Goal: Communication & Community: Connect with others

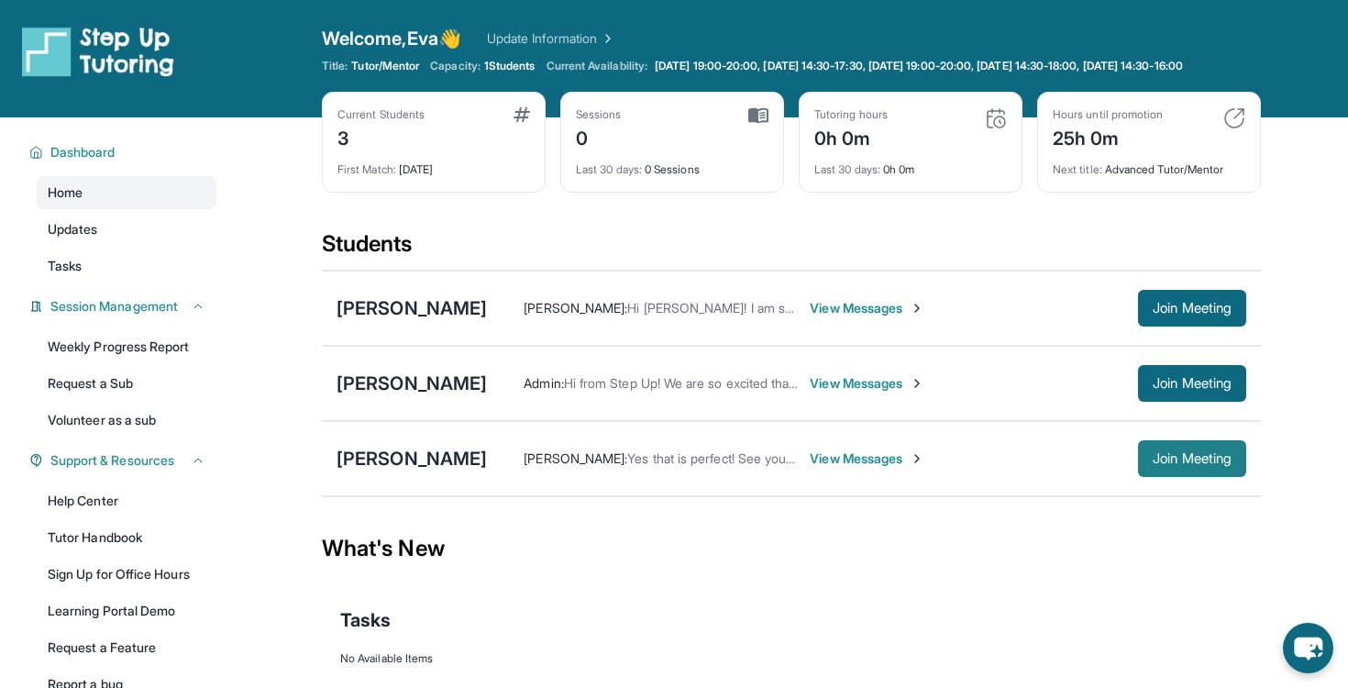
click at [1178, 464] on span "Join Meeting" at bounding box center [1192, 458] width 79 height 11
click at [1210, 477] on button "Join Meeting" at bounding box center [1192, 458] width 108 height 37
click at [823, 317] on span "View Messages" at bounding box center [867, 308] width 115 height 18
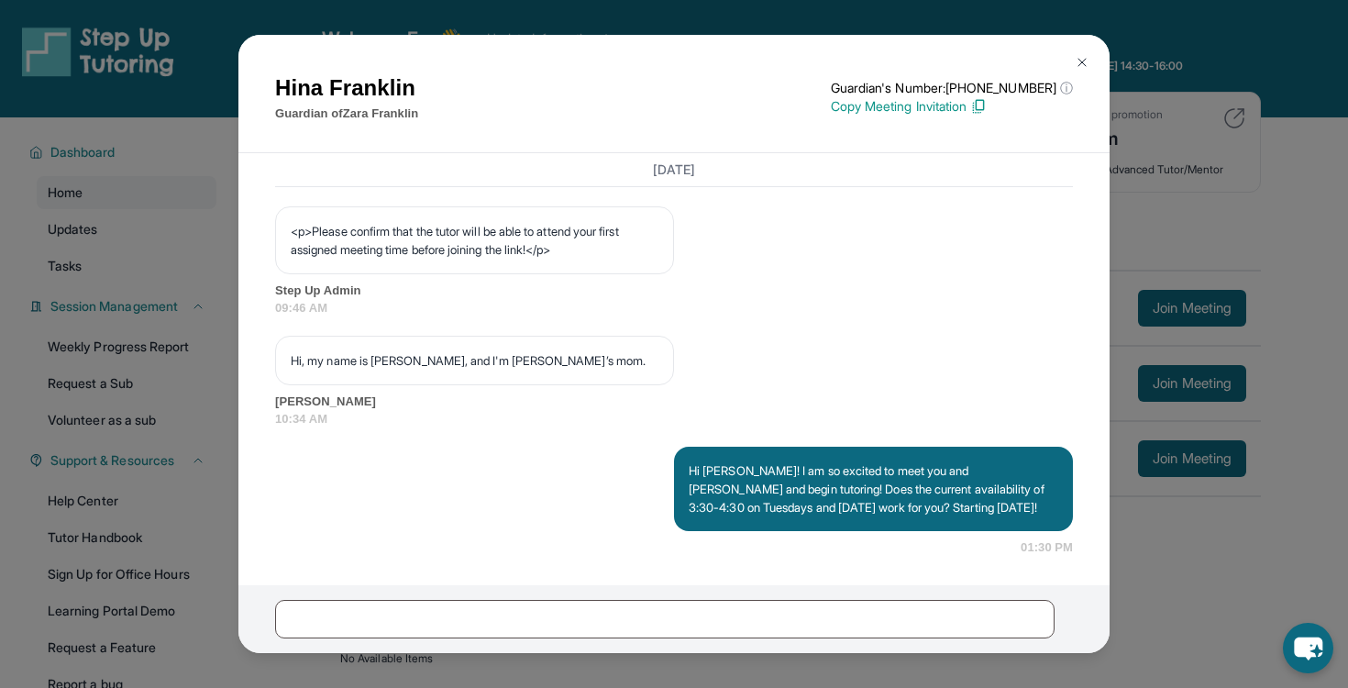
scroll to position [1211, 0]
click at [1078, 61] on img at bounding box center [1082, 62] width 15 height 15
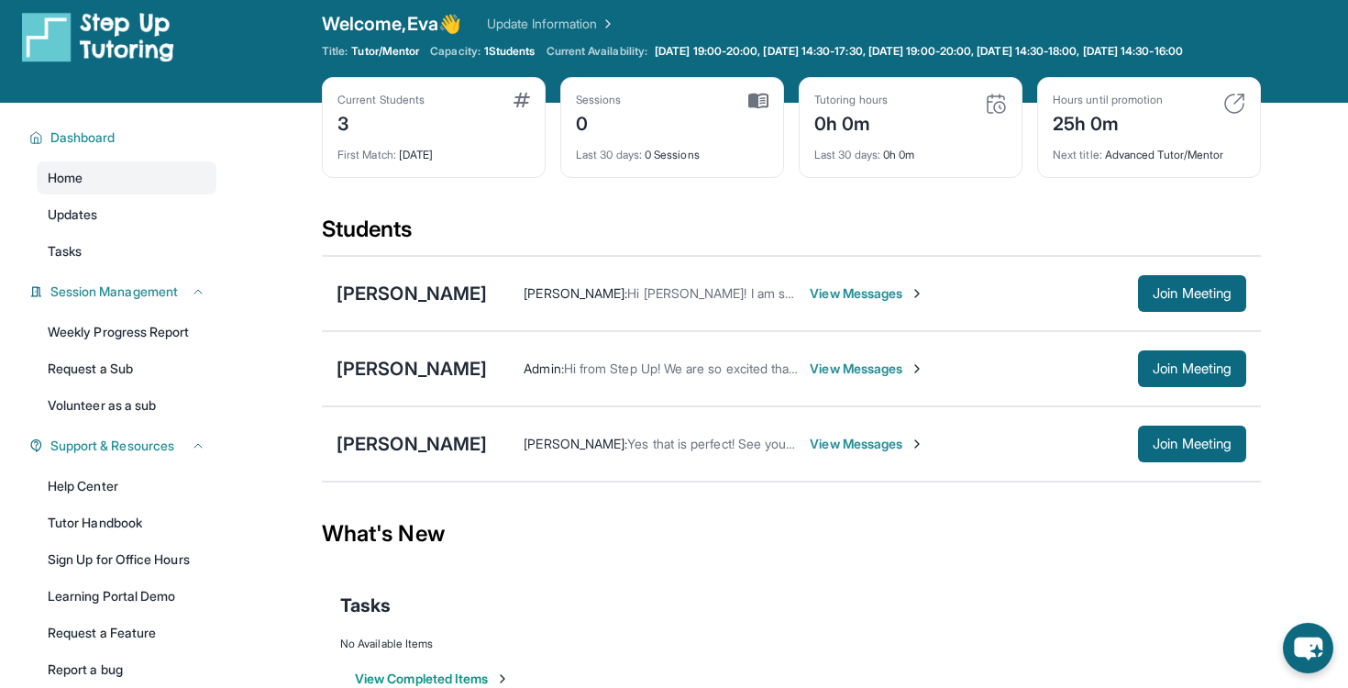
scroll to position [20, 0]
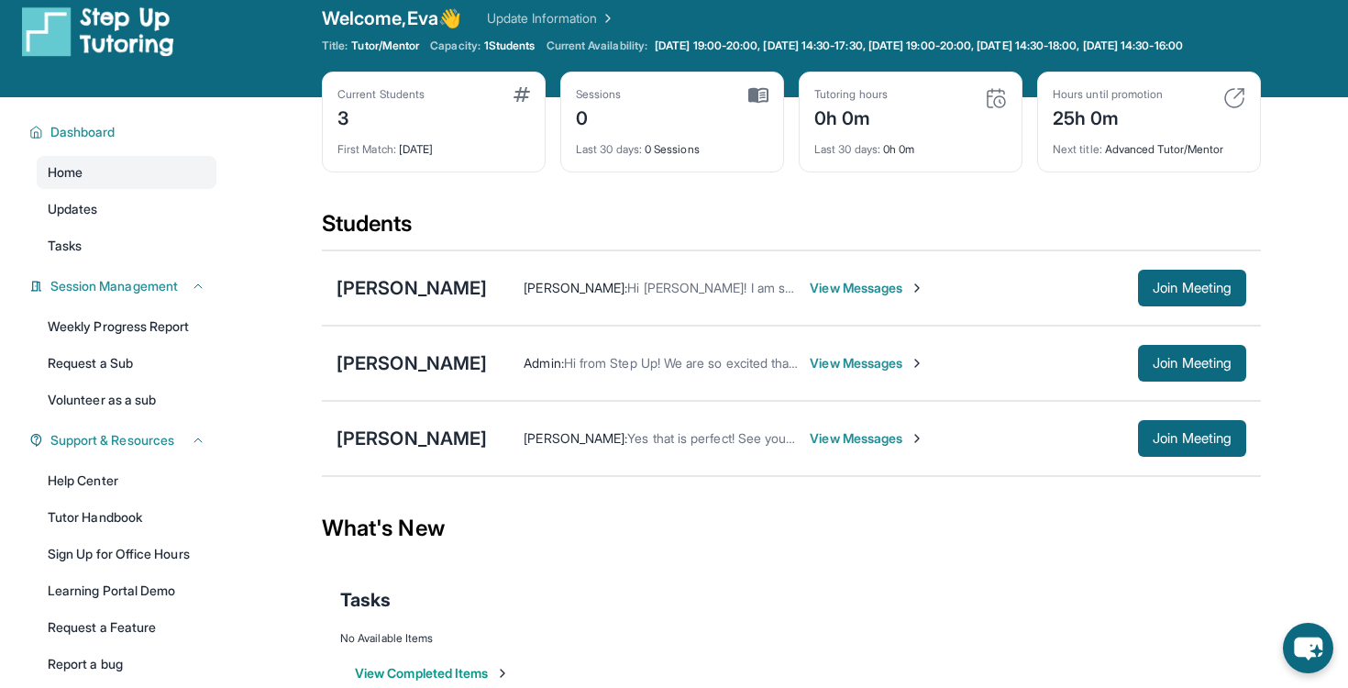
click at [810, 448] on span "View Messages" at bounding box center [867, 438] width 115 height 18
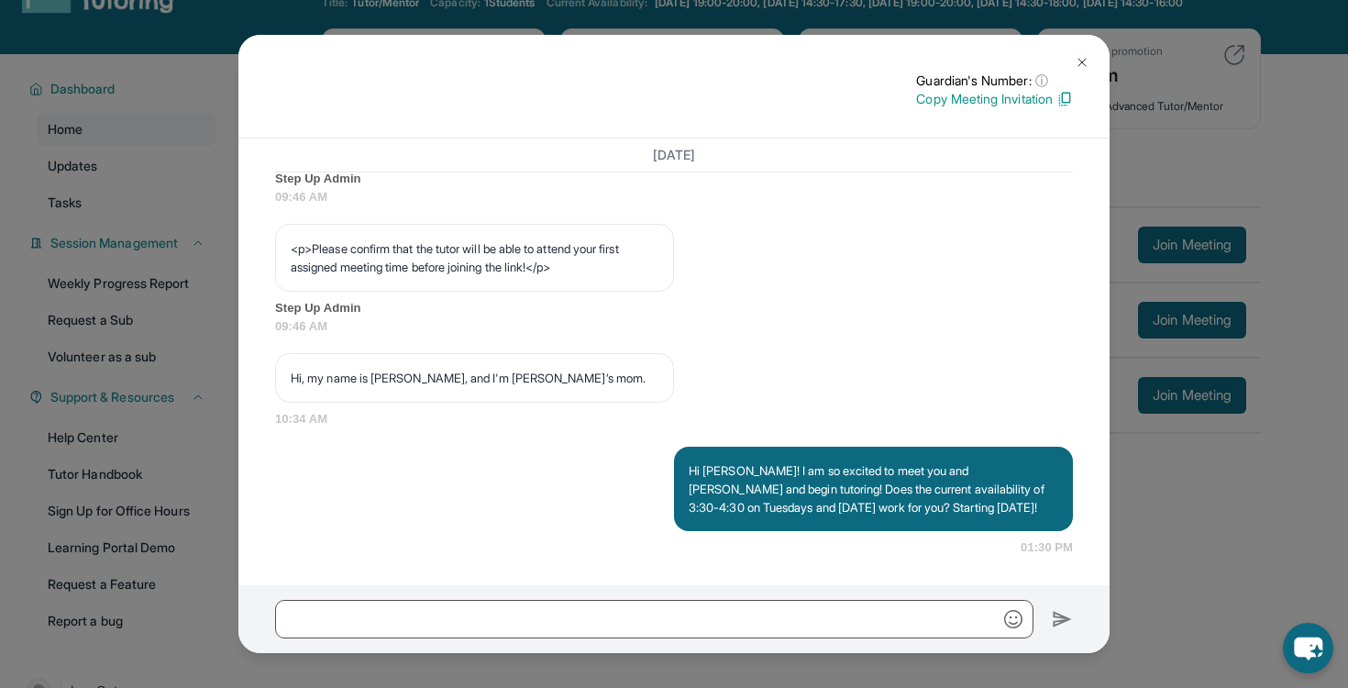
scroll to position [65, 0]
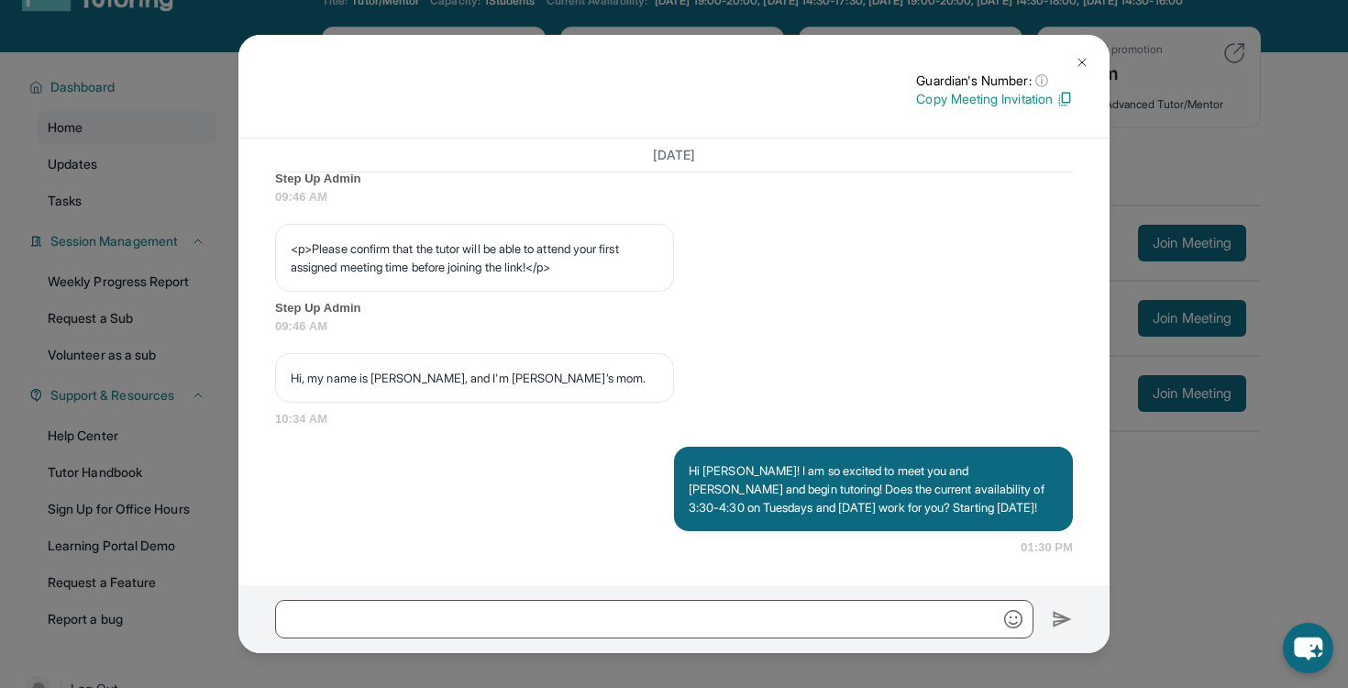
click at [1087, 59] on img at bounding box center [1082, 62] width 15 height 15
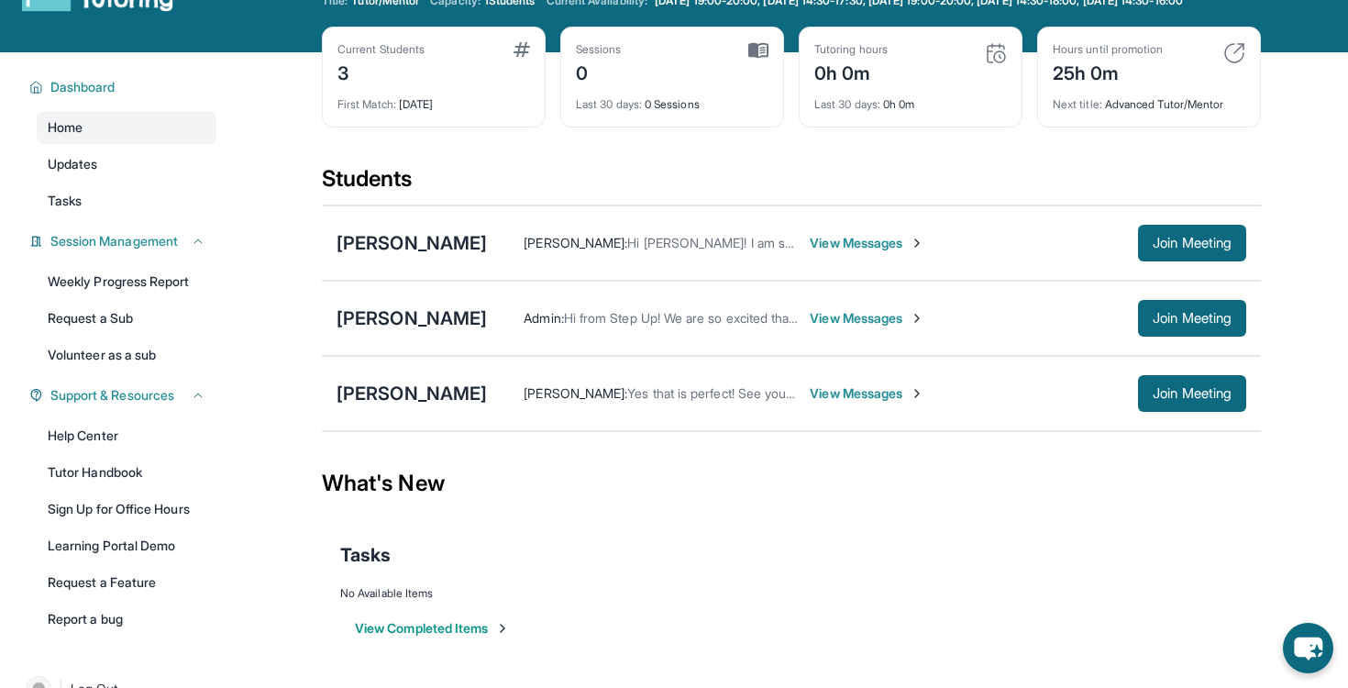
click at [821, 327] on span "View Messages" at bounding box center [867, 318] width 115 height 18
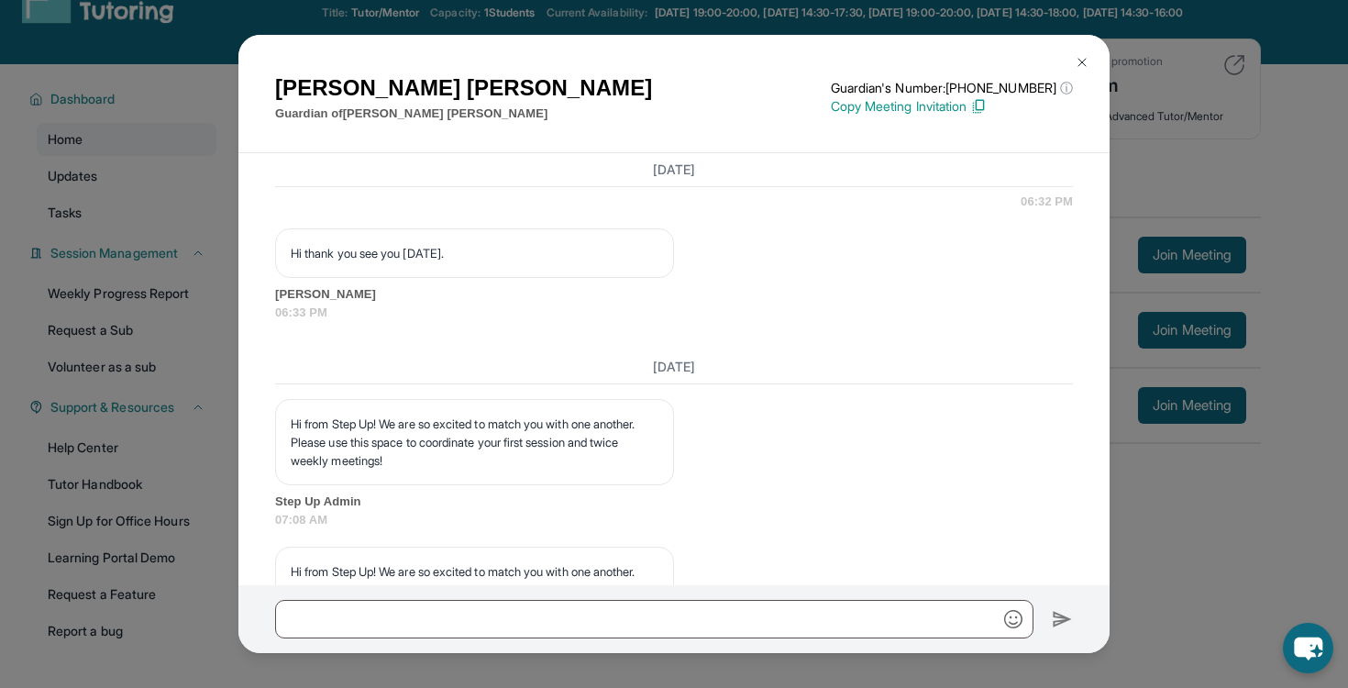
scroll to position [1346, 0]
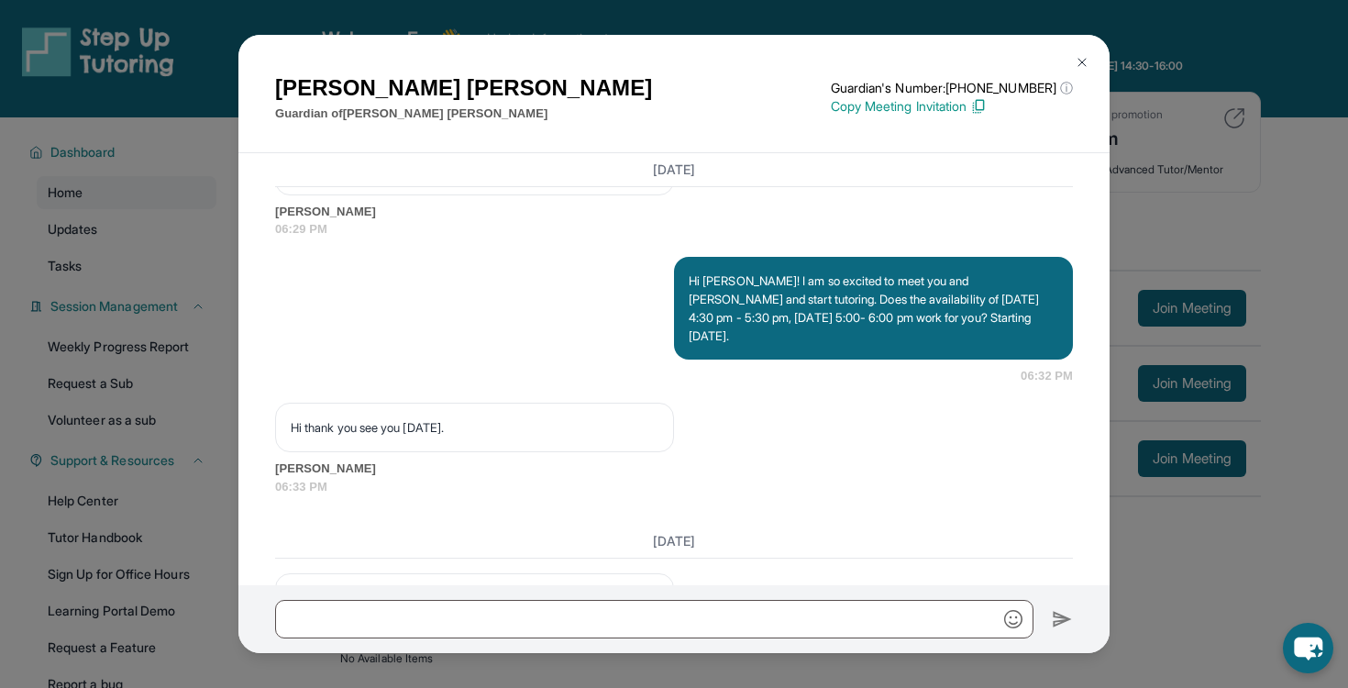
click at [1084, 60] on img at bounding box center [1082, 62] width 15 height 15
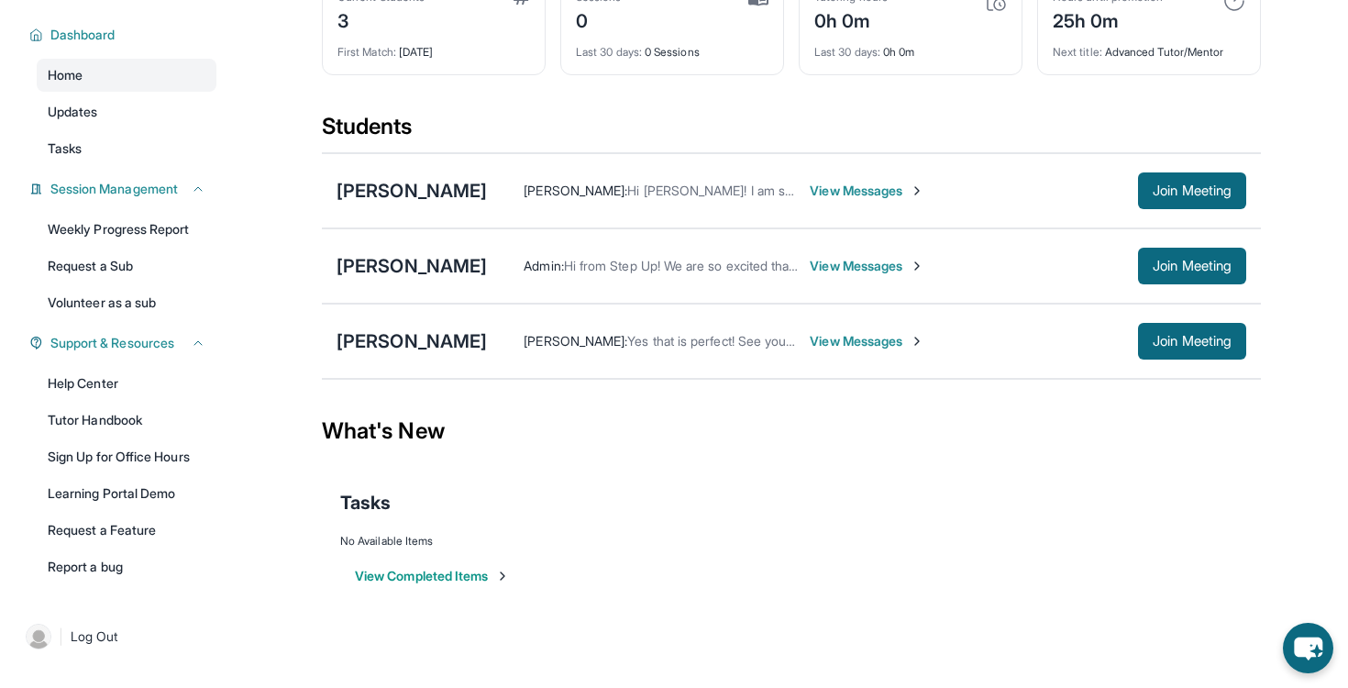
scroll to position [0, 0]
